Goal: Navigation & Orientation: Find specific page/section

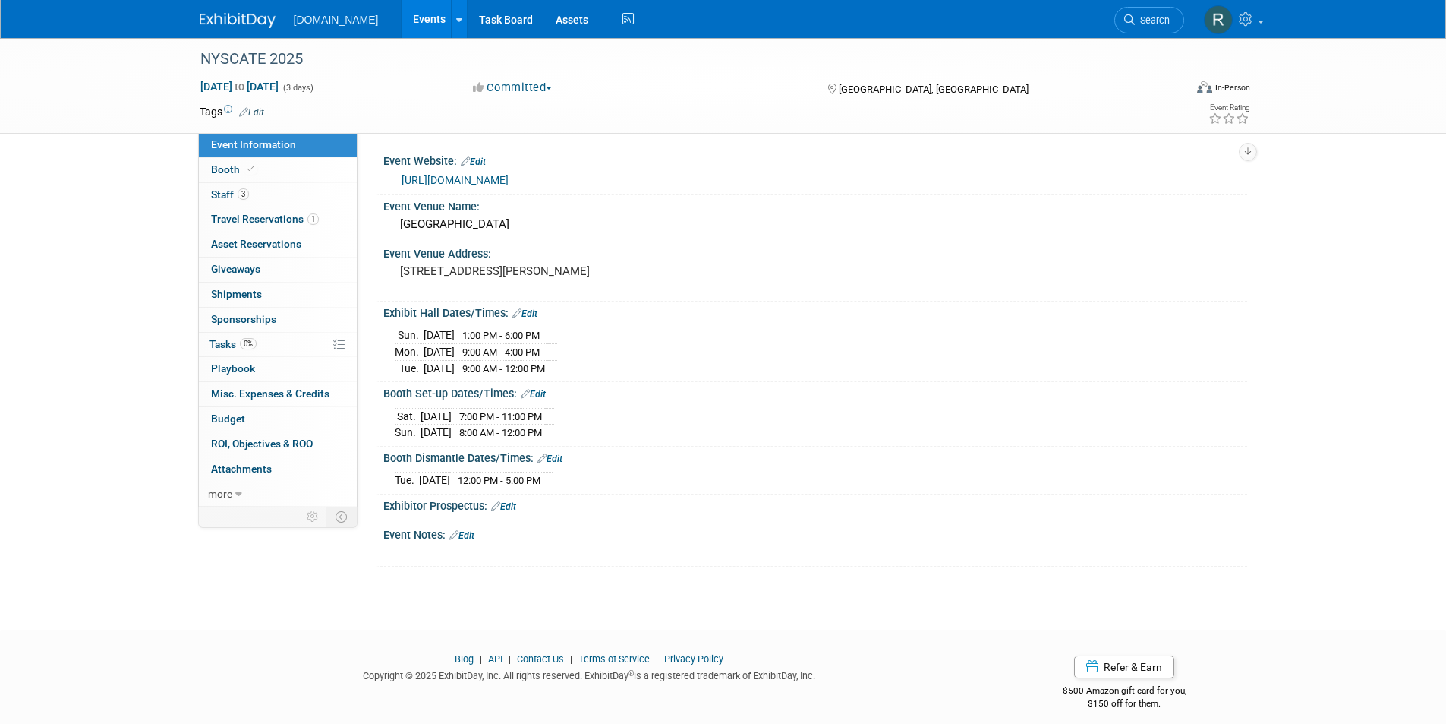
click at [247, 24] on img at bounding box center [238, 20] width 76 height 15
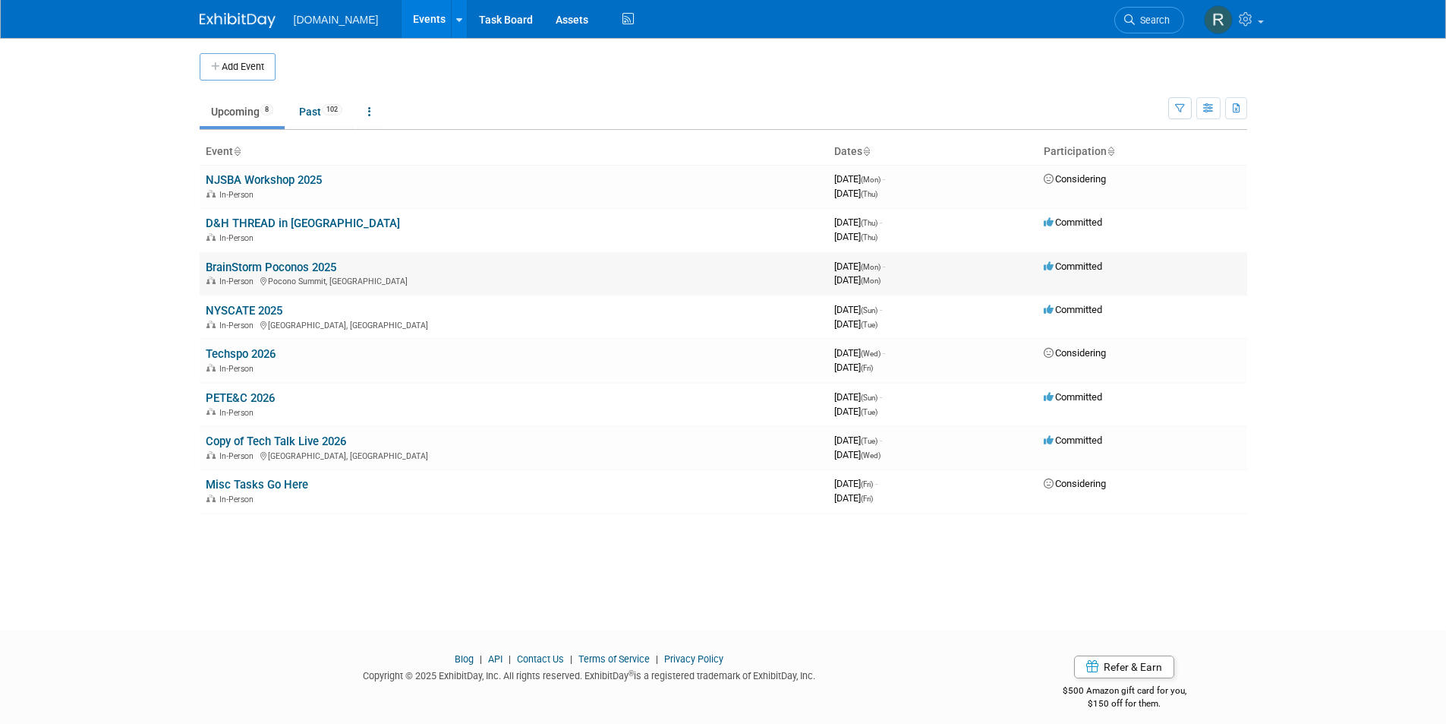
click at [295, 268] on link "BrainStorm Poconos 2025" at bounding box center [271, 267] width 131 height 14
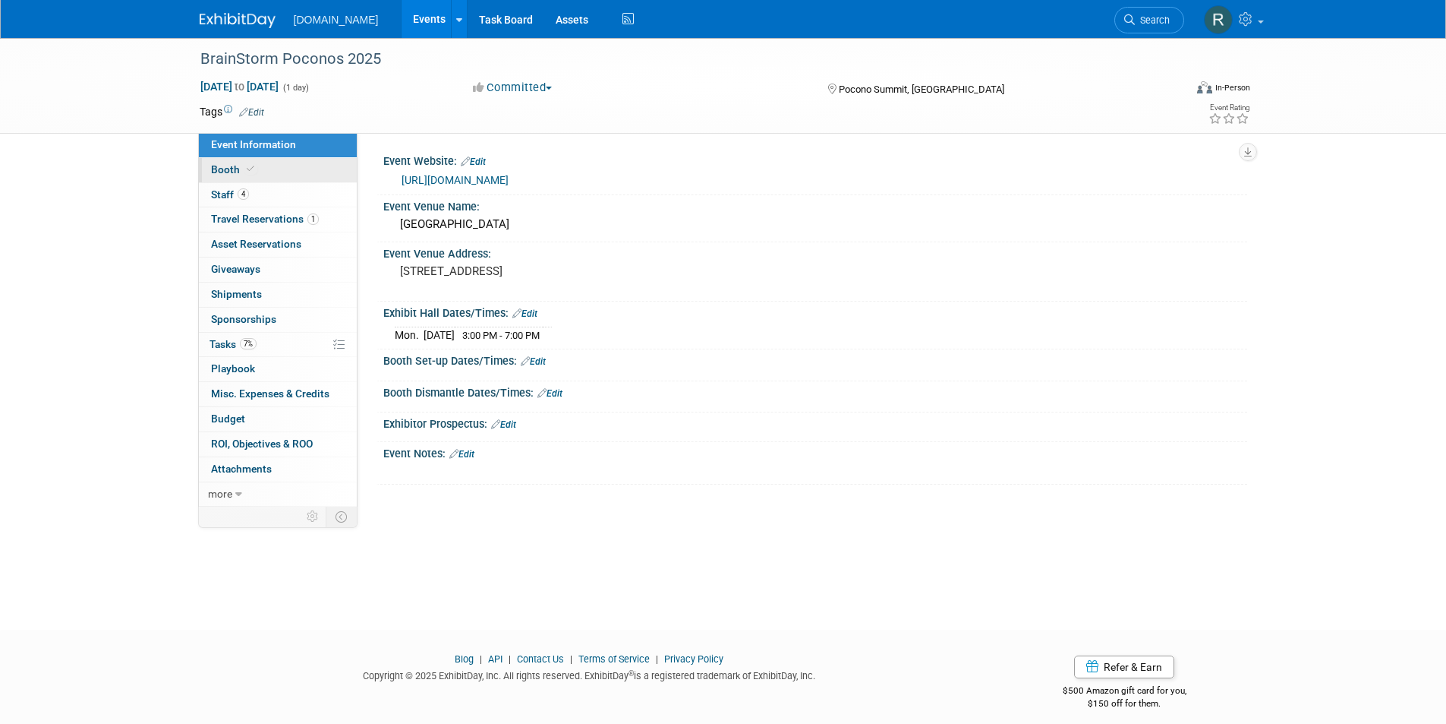
click at [240, 170] on span "Booth" at bounding box center [234, 169] width 46 height 12
